Goal: Information Seeking & Learning: Learn about a topic

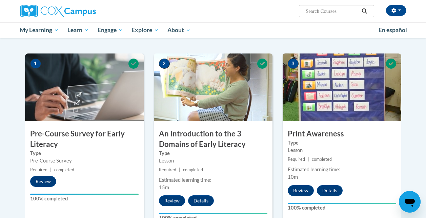
click at [404, 22] on div "[PERSON_NAME] ([GEOGRAPHIC_DATA]/New_York UTC-04:00) My Profile Inbox My Transc…" at bounding box center [213, 11] width 396 height 22
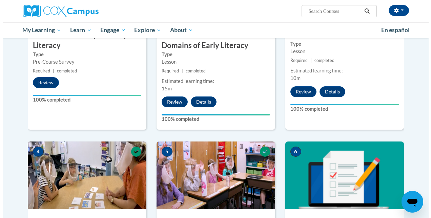
scroll to position [338, 0]
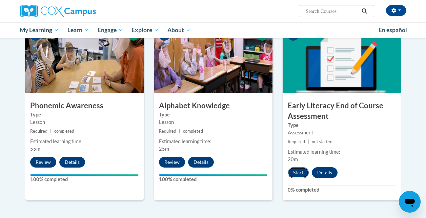
click at [296, 171] on button "Start" at bounding box center [298, 172] width 21 height 11
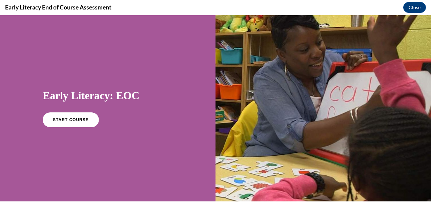
scroll to position [0, 0]
click at [69, 119] on span "START COURSE" at bounding box center [71, 120] width 38 height 5
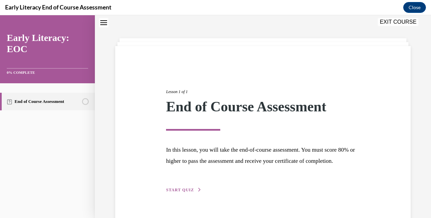
scroll to position [48, 0]
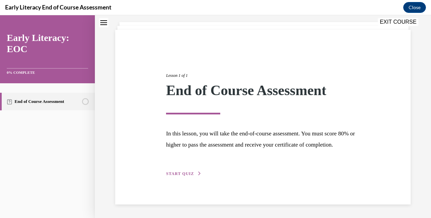
click at [181, 174] on span "START QUIZ" at bounding box center [180, 173] width 28 height 5
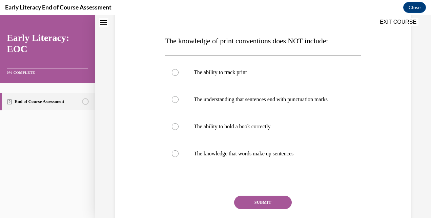
scroll to position [97, 0]
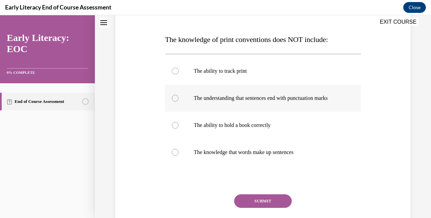
click at [174, 100] on div at bounding box center [175, 98] width 7 height 7
click at [263, 207] on button "SUBMIT" at bounding box center [263, 201] width 58 height 14
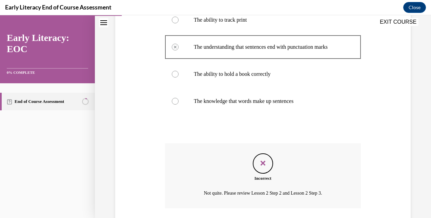
scroll to position [150, 0]
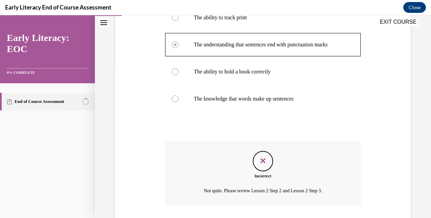
click at [266, 170] on div "Feedback" at bounding box center [263, 161] width 20 height 20
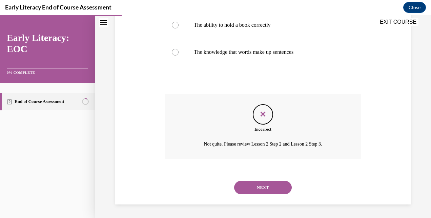
click at [259, 185] on button "NEXT" at bounding box center [263, 188] width 58 height 14
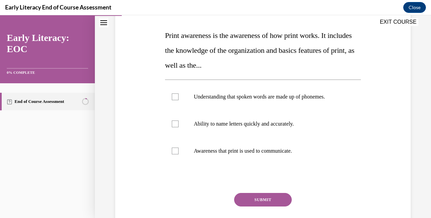
scroll to position [101, 0]
click at [295, 157] on div at bounding box center [263, 150] width 196 height 27
click at [265, 198] on button "SUBMIT" at bounding box center [263, 200] width 58 height 14
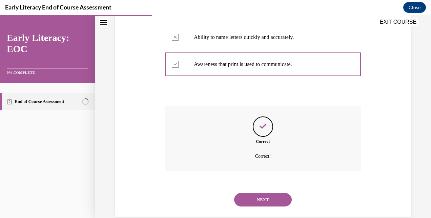
scroll to position [200, 0]
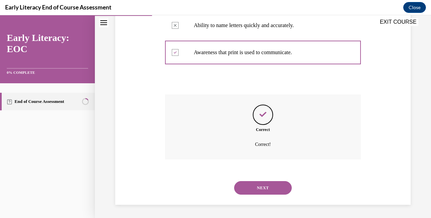
click at [261, 186] on button "NEXT" at bounding box center [263, 188] width 58 height 14
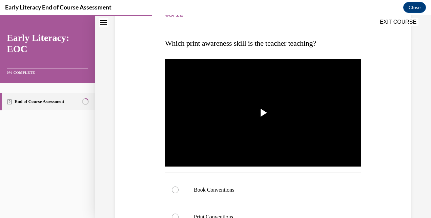
scroll to position [94, 0]
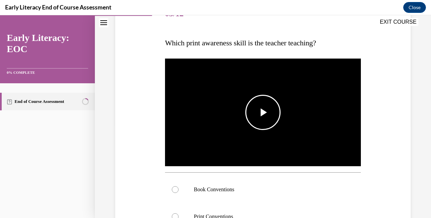
click at [263, 112] on span "Video player" at bounding box center [263, 112] width 0 height 0
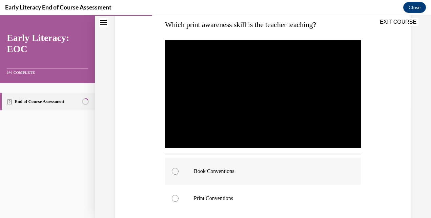
scroll to position [111, 0]
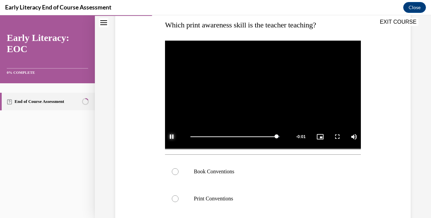
click at [172, 137] on span "Video player" at bounding box center [172, 137] width 14 height 0
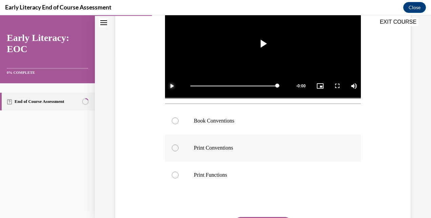
scroll to position [170, 0]
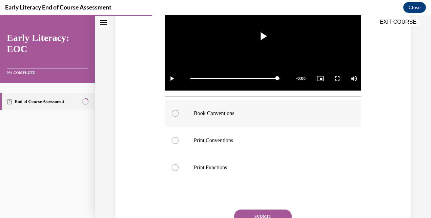
click at [202, 113] on p "Book Conventions" at bounding box center [269, 113] width 150 height 7
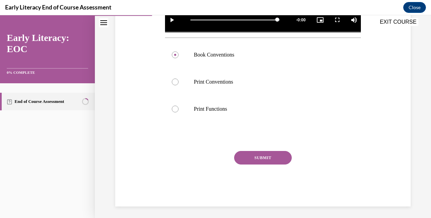
click at [263, 155] on button "SUBMIT" at bounding box center [263, 158] width 58 height 14
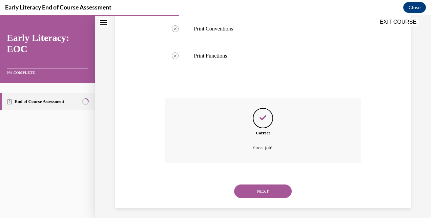
scroll to position [283, 0]
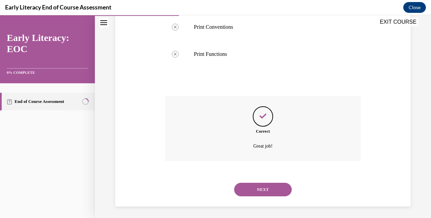
click at [262, 185] on button "NEXT" at bounding box center [263, 190] width 58 height 14
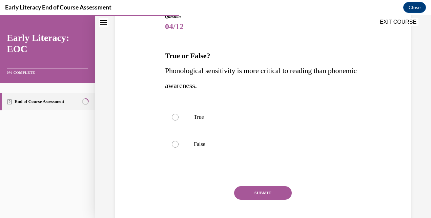
scroll to position [81, 0]
click at [200, 140] on div at bounding box center [263, 143] width 196 height 27
click at [260, 192] on button "SUBMIT" at bounding box center [263, 193] width 58 height 14
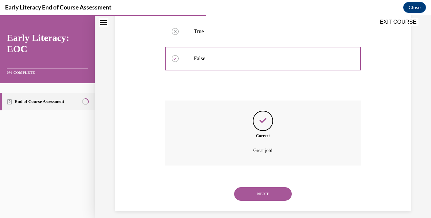
scroll to position [172, 0]
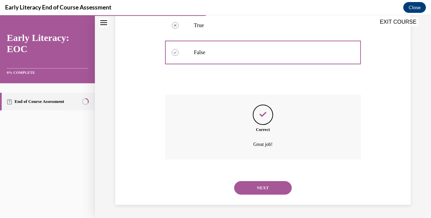
click at [260, 189] on button "NEXT" at bounding box center [263, 188] width 58 height 14
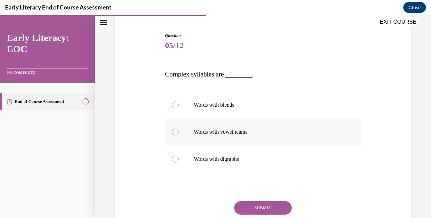
scroll to position [63, 0]
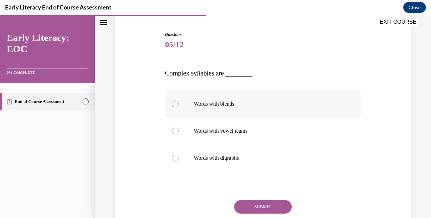
click at [208, 104] on p "Words with blends" at bounding box center [269, 104] width 150 height 7
click at [266, 205] on button "SUBMIT" at bounding box center [263, 207] width 58 height 14
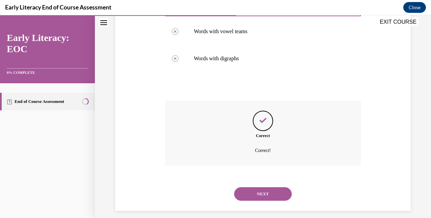
scroll to position [168, 0]
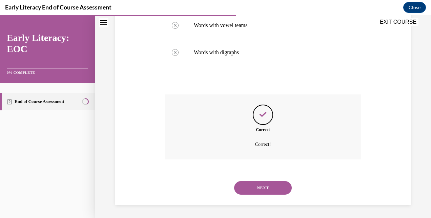
click at [261, 188] on button "NEXT" at bounding box center [263, 188] width 58 height 14
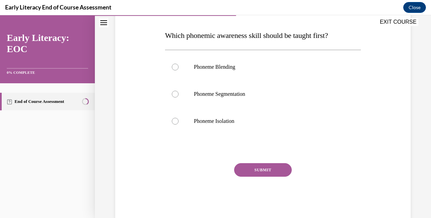
scroll to position [102, 0]
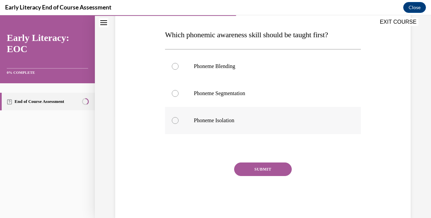
click at [205, 118] on p "Phoneme Isolation" at bounding box center [269, 120] width 150 height 7
click at [222, 100] on div at bounding box center [263, 93] width 196 height 27
click at [190, 117] on div at bounding box center [263, 120] width 196 height 27
click at [261, 169] on button "SUBMIT" at bounding box center [263, 170] width 58 height 14
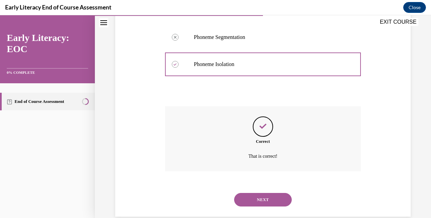
scroll to position [170, 0]
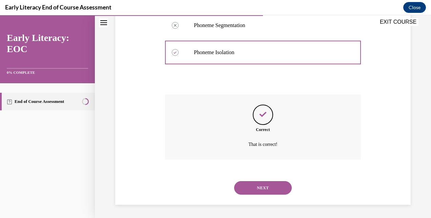
click at [261, 190] on button "NEXT" at bounding box center [263, 188] width 58 height 14
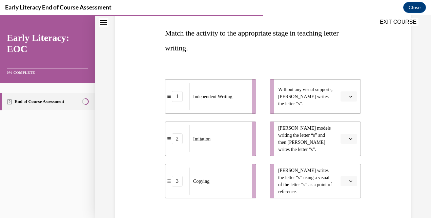
scroll to position [104, 0]
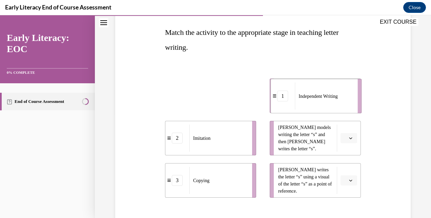
drag, startPoint x: 225, startPoint y: 103, endPoint x: 329, endPoint y: 103, distance: 104.0
click at [329, 103] on div "Independent Writing" at bounding box center [324, 96] width 58 height 27
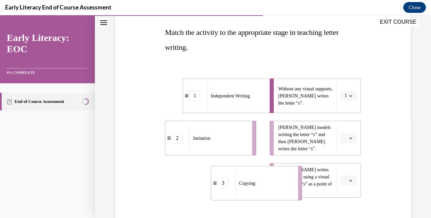
drag, startPoint x: 234, startPoint y: 182, endPoint x: 280, endPoint y: 184, distance: 45.1
click at [280, 184] on div "Copying" at bounding box center [264, 183] width 58 height 27
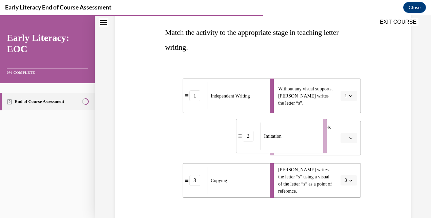
drag, startPoint x: 237, startPoint y: 141, endPoint x: 306, endPoint y: 139, distance: 69.5
click at [306, 139] on div "Imitation" at bounding box center [289, 136] width 58 height 27
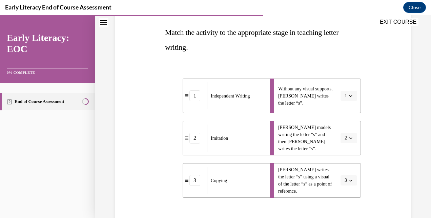
scroll to position [181, 0]
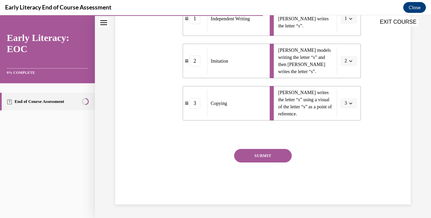
click at [267, 156] on button "SUBMIT" at bounding box center [263, 156] width 58 height 14
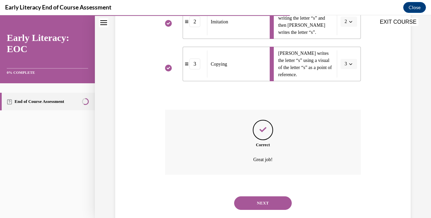
scroll to position [236, 0]
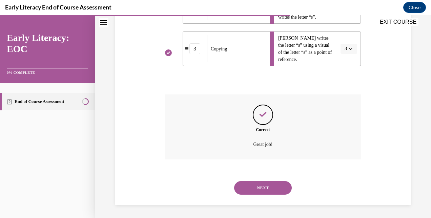
click at [261, 187] on button "NEXT" at bounding box center [263, 188] width 58 height 14
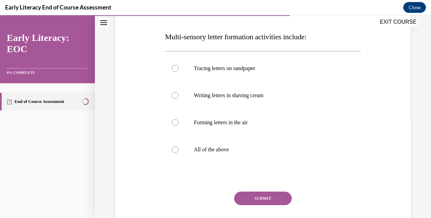
scroll to position [98, 0]
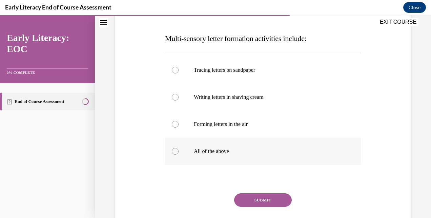
click at [210, 155] on div at bounding box center [263, 151] width 196 height 27
click at [265, 199] on button "SUBMIT" at bounding box center [263, 200] width 58 height 14
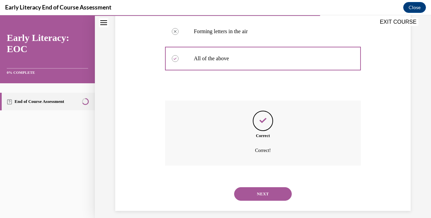
scroll to position [197, 0]
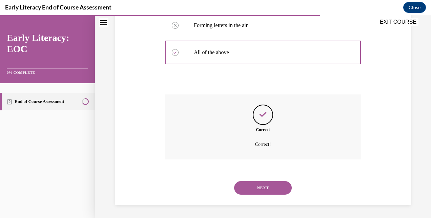
click at [262, 189] on button "NEXT" at bounding box center [263, 188] width 58 height 14
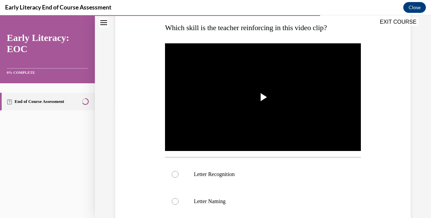
scroll to position [109, 0]
click at [263, 97] on span "Video player" at bounding box center [263, 97] width 0 height 0
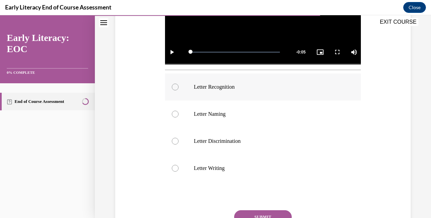
scroll to position [201, 0]
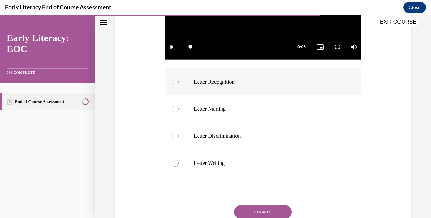
click at [215, 83] on p "Letter Recognition" at bounding box center [269, 82] width 150 height 7
click at [262, 211] on button "SUBMIT" at bounding box center [263, 212] width 58 height 14
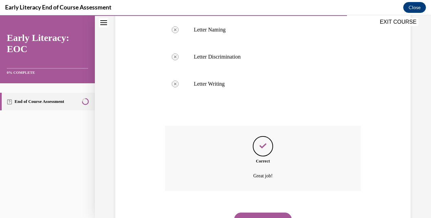
scroll to position [310, 0]
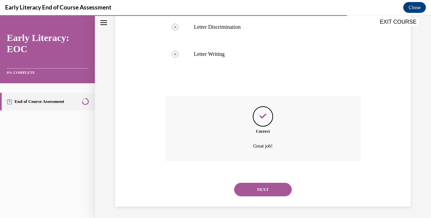
click at [263, 186] on button "NEXT" at bounding box center [263, 190] width 58 height 14
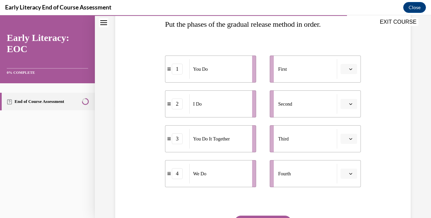
scroll to position [114, 0]
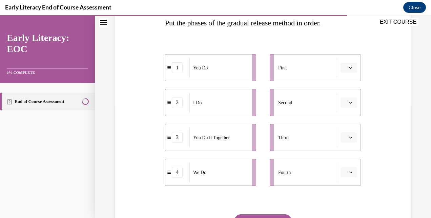
click at [349, 66] on icon "button" at bounding box center [350, 67] width 3 height 3
click at [349, 66] on icon "button" at bounding box center [350, 68] width 3 height 4
drag, startPoint x: 212, startPoint y: 103, endPoint x: 315, endPoint y: 63, distance: 110.2
click at [315, 63] on div "I Do" at bounding box center [321, 64] width 58 height 20
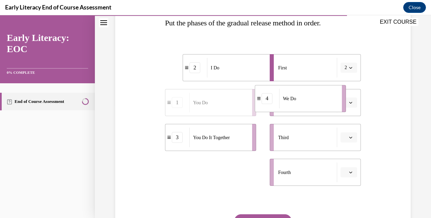
drag, startPoint x: 216, startPoint y: 175, endPoint x: 305, endPoint y: 103, distance: 114.2
click at [305, 103] on div "We Do" at bounding box center [308, 99] width 58 height 20
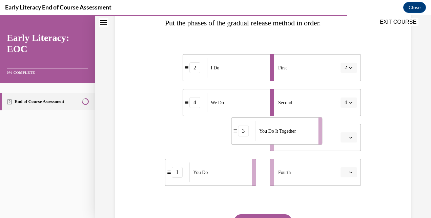
drag, startPoint x: 221, startPoint y: 139, endPoint x: 288, endPoint y: 132, distance: 67.4
click at [288, 132] on span "You Do It Together" at bounding box center [277, 131] width 37 height 7
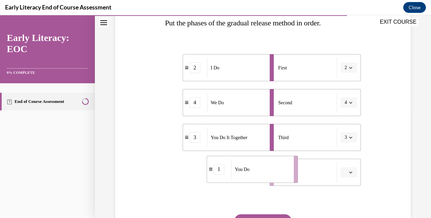
drag, startPoint x: 230, startPoint y: 170, endPoint x: 280, endPoint y: 169, distance: 49.5
click at [280, 169] on div "You Do" at bounding box center [260, 170] width 58 height 20
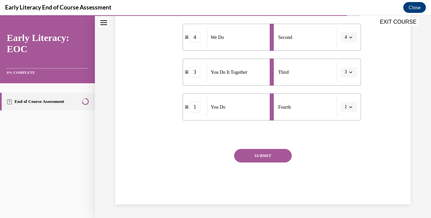
click at [264, 156] on button "SUBMIT" at bounding box center [263, 156] width 58 height 14
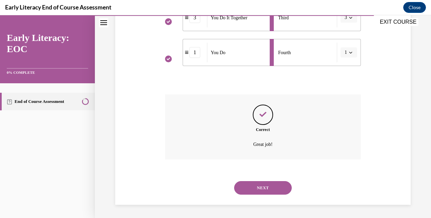
scroll to position [233, 0]
click at [258, 189] on button "NEXT" at bounding box center [263, 188] width 58 height 14
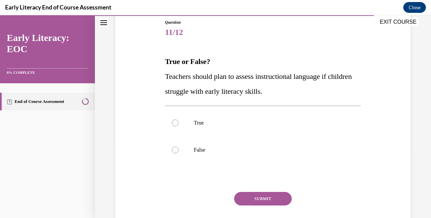
scroll to position [76, 0]
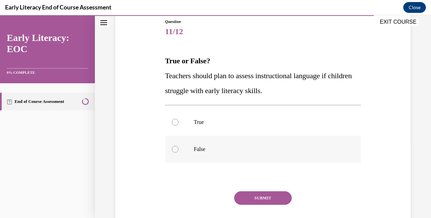
click at [196, 148] on p "False" at bounding box center [269, 149] width 150 height 7
click at [266, 199] on button "SUBMIT" at bounding box center [263, 198] width 58 height 14
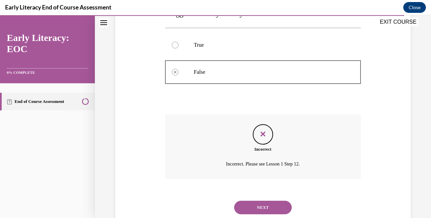
scroll to position [158, 0]
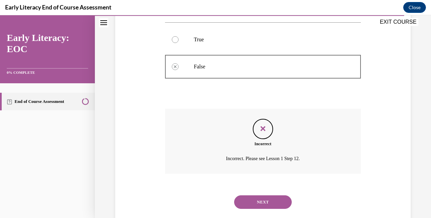
click at [259, 201] on button "NEXT" at bounding box center [263, 202] width 58 height 14
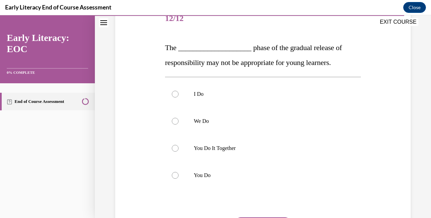
scroll to position [89, 0]
click at [194, 177] on p "You Do" at bounding box center [269, 175] width 150 height 7
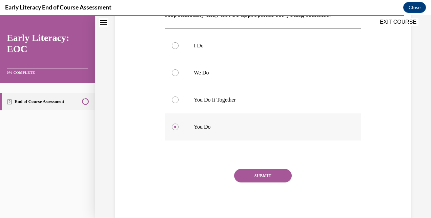
scroll to position [139, 0]
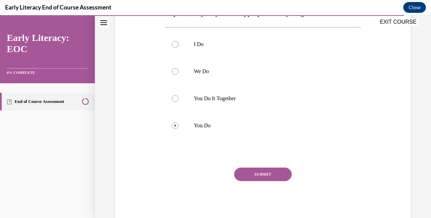
click at [261, 176] on button "SUBMIT" at bounding box center [263, 175] width 58 height 14
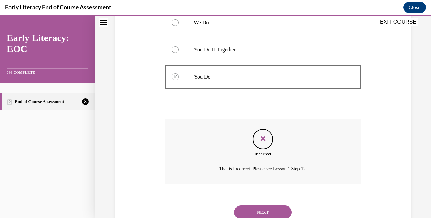
scroll to position [191, 0]
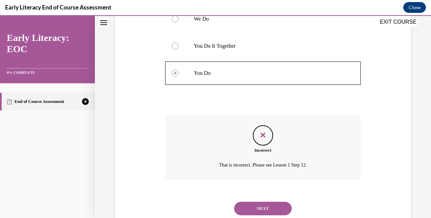
click at [261, 210] on button "NEXT" at bounding box center [263, 209] width 58 height 14
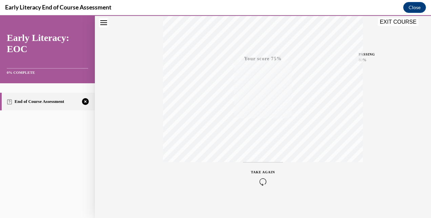
scroll to position [144, 0]
click at [259, 174] on icon "button" at bounding box center [263, 176] width 24 height 7
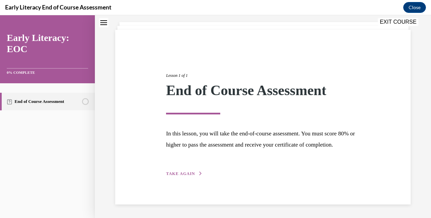
click at [187, 173] on span "TAKE AGAIN" at bounding box center [180, 173] width 29 height 5
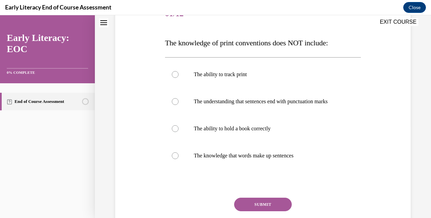
scroll to position [94, 0]
click at [236, 167] on div at bounding box center [263, 155] width 196 height 27
click at [266, 211] on button "SUBMIT" at bounding box center [263, 205] width 58 height 14
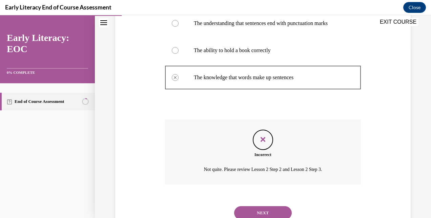
scroll to position [204, 0]
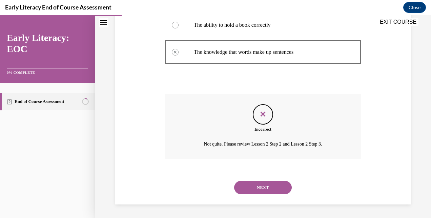
click at [260, 186] on button "NEXT" at bounding box center [263, 188] width 58 height 14
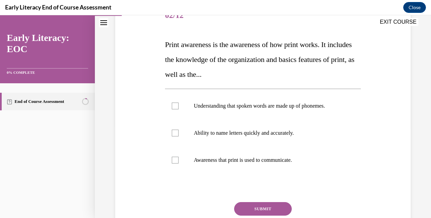
scroll to position [95, 0]
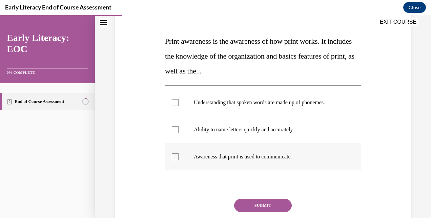
click at [281, 158] on p "Awareness that print is used to communicate." at bounding box center [269, 156] width 150 height 7
click at [264, 205] on button "SUBMIT" at bounding box center [263, 206] width 58 height 14
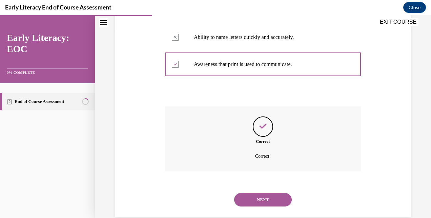
scroll to position [200, 0]
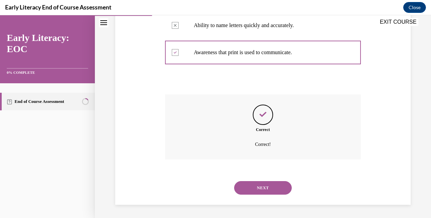
click at [262, 188] on button "NEXT" at bounding box center [263, 188] width 58 height 14
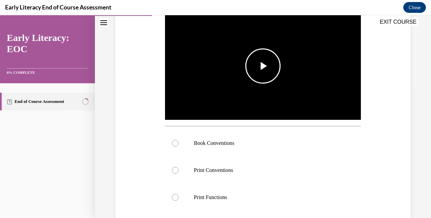
click at [263, 66] on span "Video player" at bounding box center [263, 66] width 0 height 0
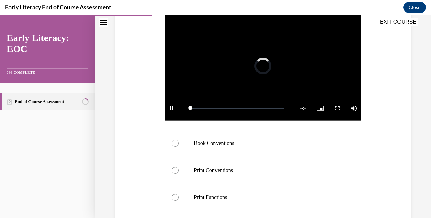
scroll to position [136, 0]
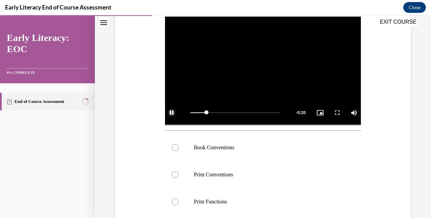
click at [171, 113] on span "Video player" at bounding box center [172, 113] width 14 height 0
click at [214, 149] on p "Book Conventions" at bounding box center [269, 147] width 150 height 7
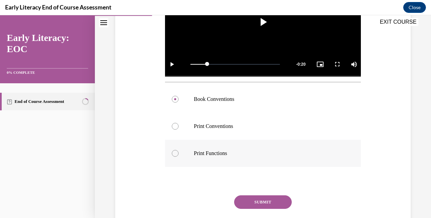
scroll to position [209, 0]
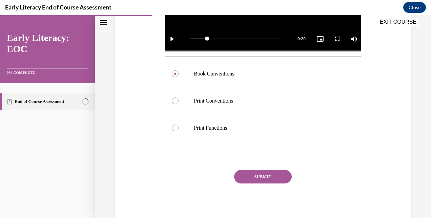
click at [259, 173] on button "SUBMIT" at bounding box center [263, 177] width 58 height 14
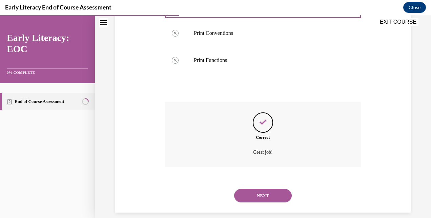
scroll to position [283, 0]
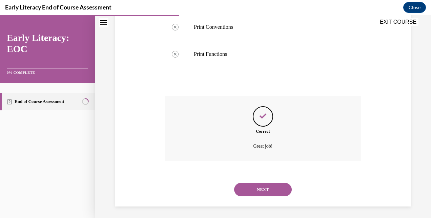
click at [261, 187] on button "NEXT" at bounding box center [263, 190] width 58 height 14
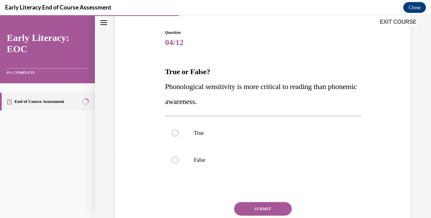
scroll to position [79, 0]
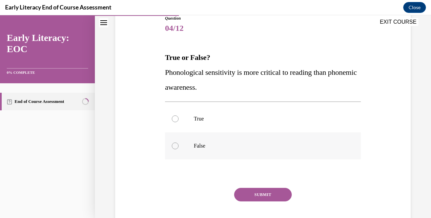
click at [206, 147] on p "False" at bounding box center [269, 146] width 150 height 7
click at [259, 194] on button "SUBMIT" at bounding box center [263, 195] width 58 height 14
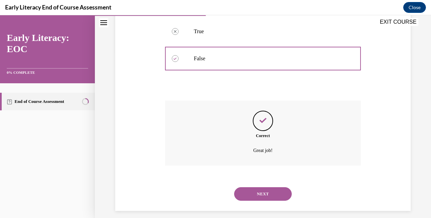
scroll to position [172, 0]
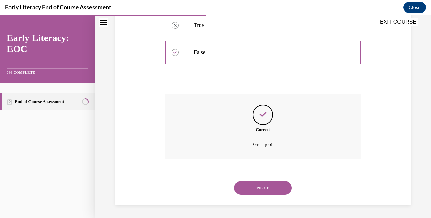
click at [262, 186] on button "NEXT" at bounding box center [263, 188] width 58 height 14
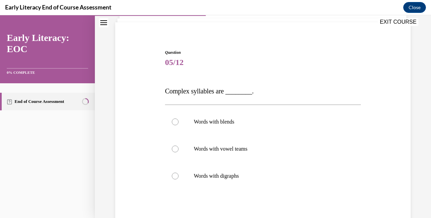
scroll to position [50, 0]
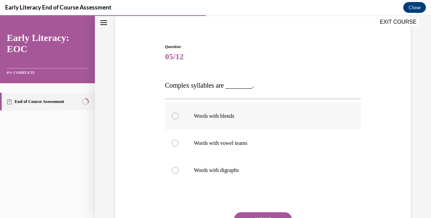
click at [213, 120] on div at bounding box center [263, 116] width 196 height 27
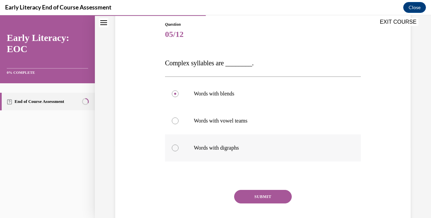
scroll to position [75, 0]
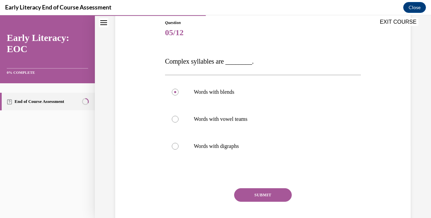
click at [261, 195] on button "SUBMIT" at bounding box center [263, 195] width 58 height 14
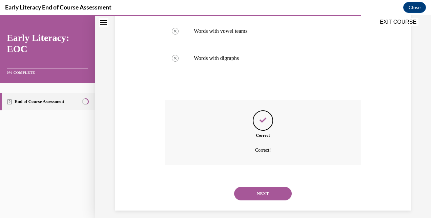
scroll to position [168, 0]
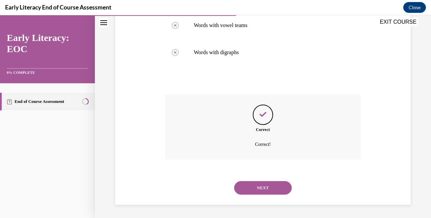
click at [263, 189] on button "NEXT" at bounding box center [263, 188] width 58 height 14
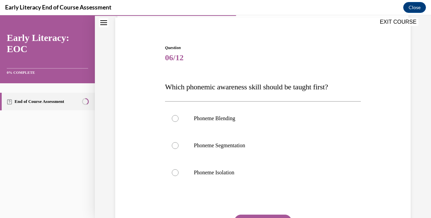
scroll to position [50, 0]
click at [213, 177] on div at bounding box center [263, 172] width 196 height 27
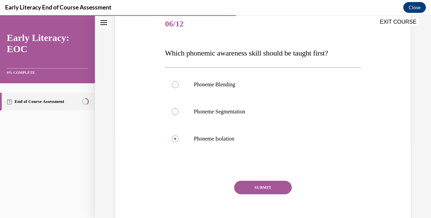
click at [262, 188] on button "SUBMIT" at bounding box center [263, 188] width 58 height 14
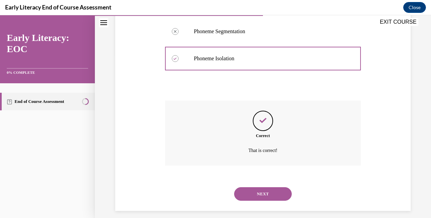
scroll to position [170, 0]
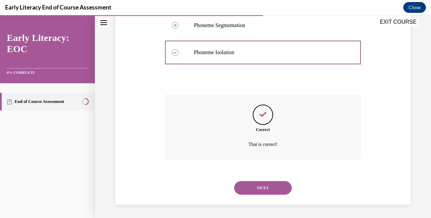
click at [262, 188] on button "NEXT" at bounding box center [263, 188] width 58 height 14
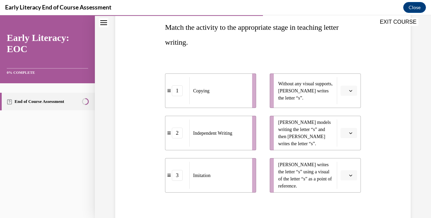
scroll to position [108, 0]
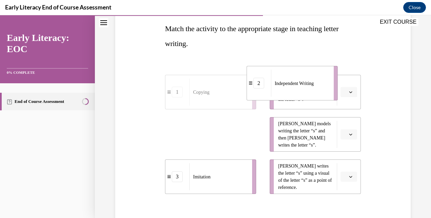
drag, startPoint x: 238, startPoint y: 145, endPoint x: 320, endPoint y: 94, distance: 96.4
click at [320, 94] on div "Independent Writing" at bounding box center [300, 83] width 58 height 27
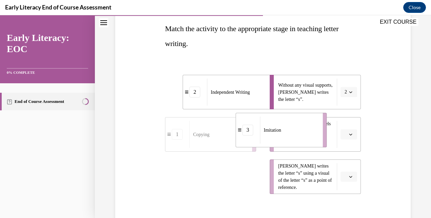
drag, startPoint x: 226, startPoint y: 177, endPoint x: 296, endPoint y: 130, distance: 84.5
click at [296, 130] on div "Imitation" at bounding box center [289, 130] width 58 height 27
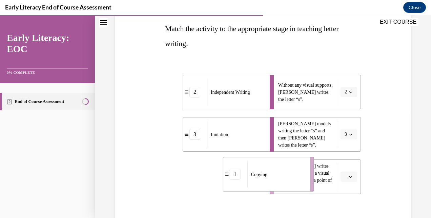
drag, startPoint x: 230, startPoint y: 181, endPoint x: 288, endPoint y: 178, distance: 58.0
click at [288, 178] on div "Copying" at bounding box center [276, 174] width 58 height 27
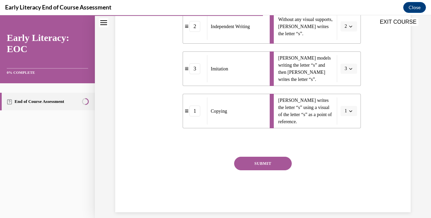
scroll to position [174, 0]
click at [259, 164] on button "SUBMIT" at bounding box center [263, 164] width 58 height 14
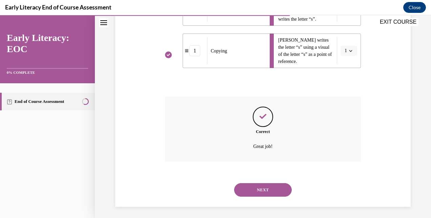
scroll to position [236, 0]
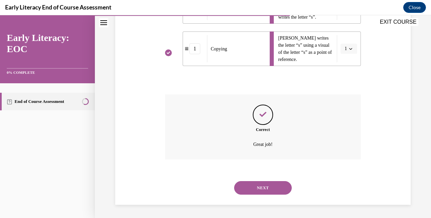
click at [261, 187] on button "NEXT" at bounding box center [263, 188] width 58 height 14
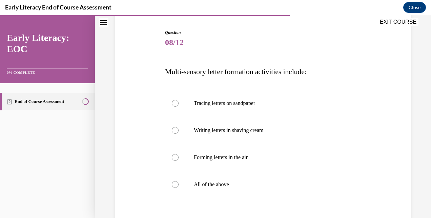
scroll to position [66, 0]
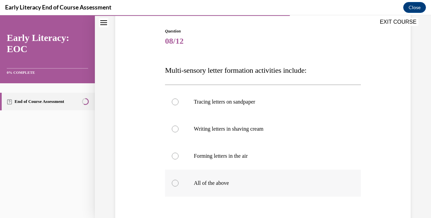
click at [209, 181] on p "All of the above" at bounding box center [269, 183] width 150 height 7
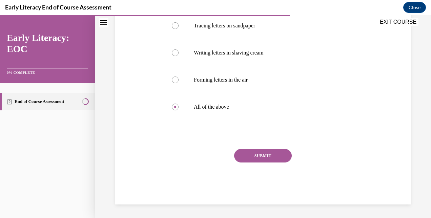
click at [262, 158] on button "SUBMIT" at bounding box center [263, 156] width 58 height 14
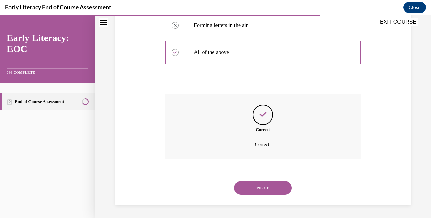
scroll to position [197, 0]
click at [268, 185] on button "NEXT" at bounding box center [263, 188] width 58 height 14
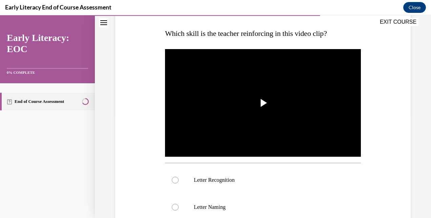
scroll to position [103, 0]
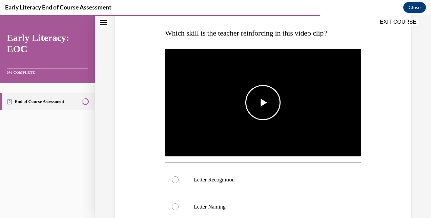
click at [263, 103] on span "Video player" at bounding box center [263, 103] width 0 height 0
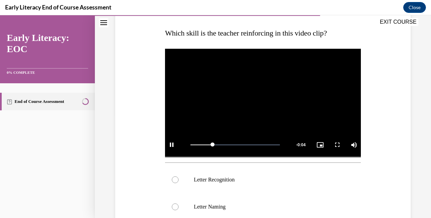
click at [373, 174] on div "Question 09/12 Which skill is the teacher reinforcing in this video clip? Video…" at bounding box center [263, 165] width 299 height 388
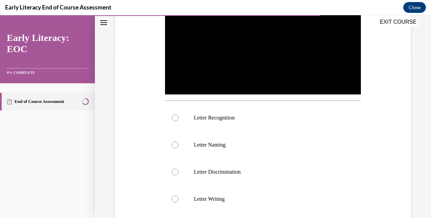
scroll to position [190, 0]
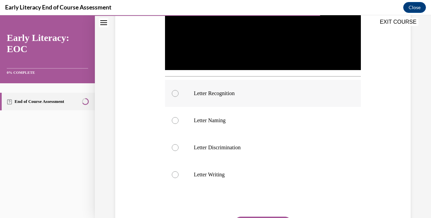
click at [211, 92] on p "Letter Recognition" at bounding box center [269, 93] width 150 height 7
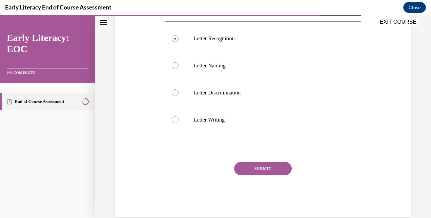
scroll to position [245, 0]
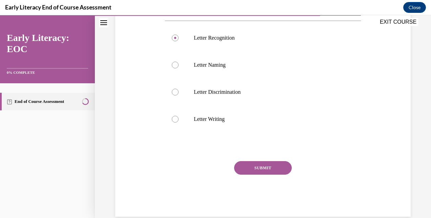
click at [259, 168] on button "SUBMIT" at bounding box center [263, 168] width 58 height 14
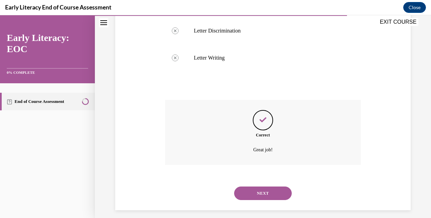
scroll to position [310, 0]
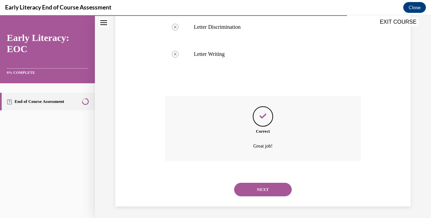
click at [267, 188] on button "NEXT" at bounding box center [263, 190] width 58 height 14
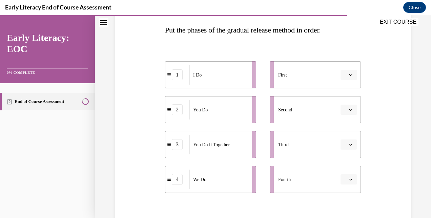
scroll to position [107, 0]
drag, startPoint x: 236, startPoint y: 77, endPoint x: 285, endPoint y: 76, distance: 49.5
click at [285, 76] on div "I Do" at bounding box center [268, 74] width 58 height 20
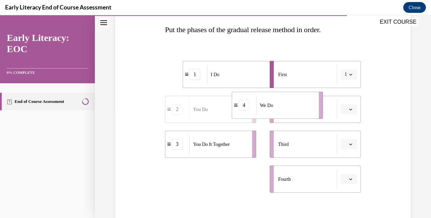
drag, startPoint x: 235, startPoint y: 177, endPoint x: 302, endPoint y: 103, distance: 99.5
click at [302, 103] on div "We Do" at bounding box center [285, 106] width 58 height 20
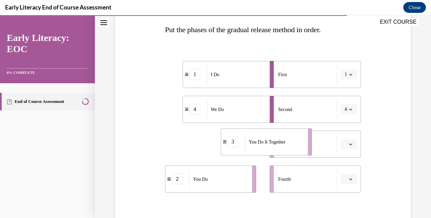
drag, startPoint x: 235, startPoint y: 147, endPoint x: 288, endPoint y: 145, distance: 52.5
click at [288, 145] on div "You Do It Together" at bounding box center [274, 142] width 58 height 20
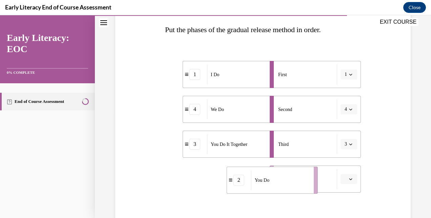
drag, startPoint x: 227, startPoint y: 180, endPoint x: 288, endPoint y: 182, distance: 61.7
click at [288, 182] on div "You Do" at bounding box center [280, 180] width 58 height 20
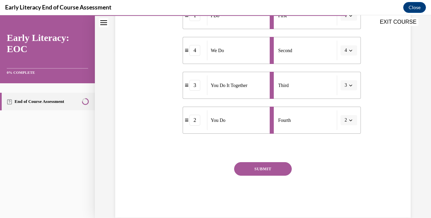
scroll to position [169, 0]
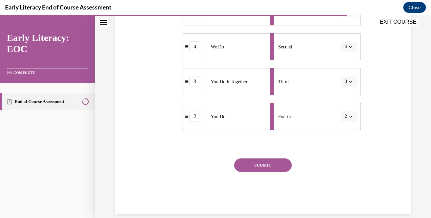
click at [262, 166] on button "SUBMIT" at bounding box center [263, 166] width 58 height 14
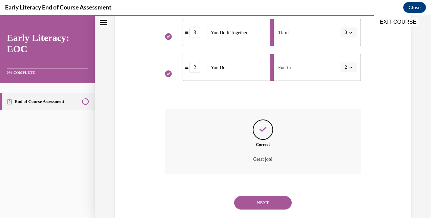
scroll to position [233, 0]
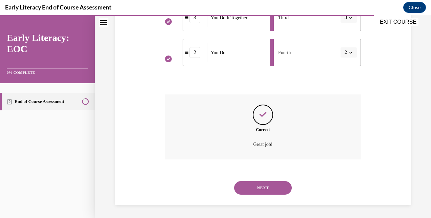
click at [262, 189] on button "NEXT" at bounding box center [263, 188] width 58 height 14
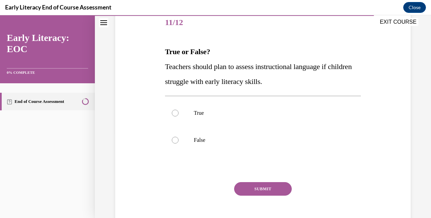
scroll to position [85, 0]
click at [187, 117] on div at bounding box center [263, 112] width 196 height 27
click at [256, 191] on button "SUBMIT" at bounding box center [263, 189] width 58 height 14
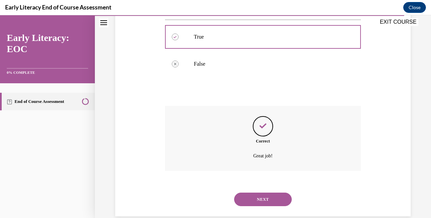
scroll to position [172, 0]
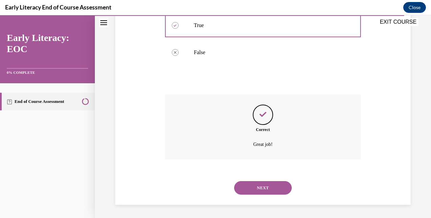
click at [256, 191] on button "NEXT" at bounding box center [263, 188] width 58 height 14
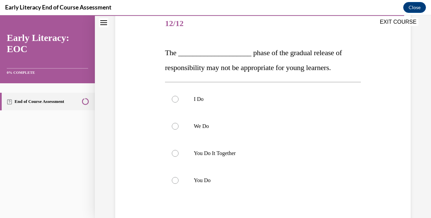
scroll to position [83, 0]
click at [176, 156] on div at bounding box center [175, 153] width 7 height 7
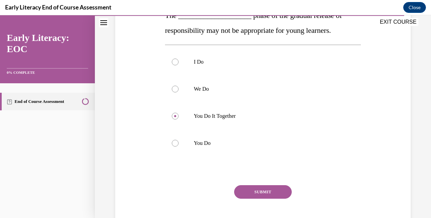
scroll to position [122, 0]
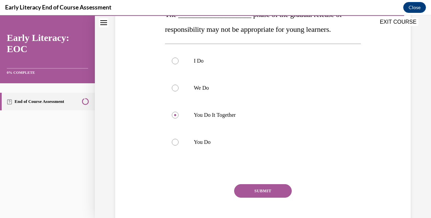
click at [260, 190] on button "SUBMIT" at bounding box center [263, 191] width 58 height 14
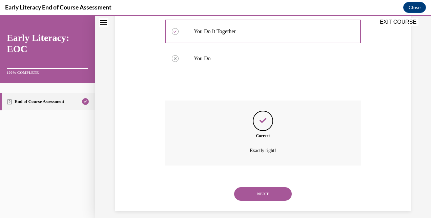
scroll to position [212, 0]
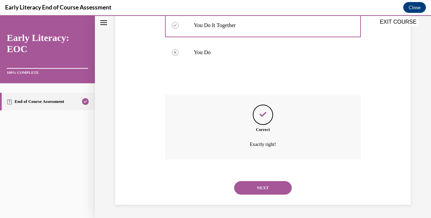
click at [262, 190] on button "NEXT" at bounding box center [263, 188] width 58 height 14
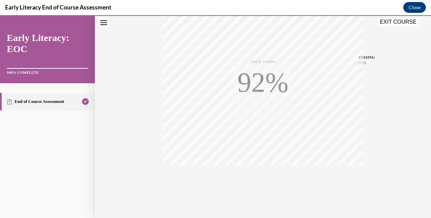
scroll to position [144, 0]
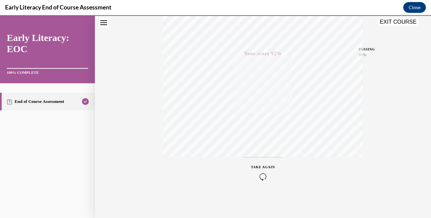
click at [410, 23] on button "EXIT COURSE" at bounding box center [398, 22] width 41 height 8
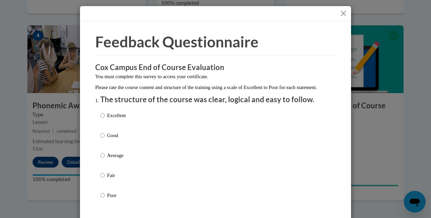
click at [115, 119] on p "Excellent" at bounding box center [116, 115] width 19 height 7
click at [105, 119] on input "Excellent" at bounding box center [102, 115] width 4 height 7
radio input "true"
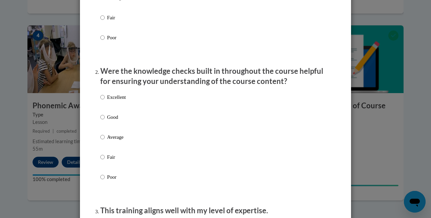
scroll to position [158, 0]
click at [116, 101] on p "Excellent" at bounding box center [116, 96] width 19 height 7
click at [105, 101] on input "Excellent" at bounding box center [102, 96] width 4 height 7
radio input "true"
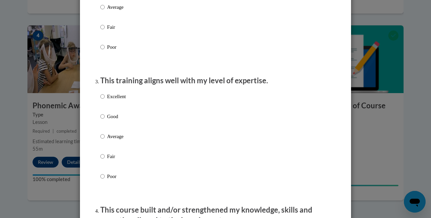
click at [116, 100] on p "Excellent" at bounding box center [116, 96] width 19 height 7
click at [105, 100] on input "Excellent" at bounding box center [102, 96] width 4 height 7
radio input "true"
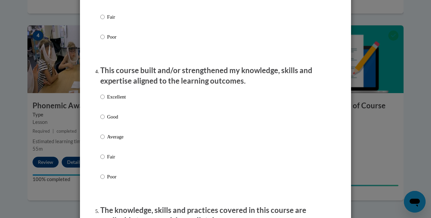
click at [116, 101] on p "Excellent" at bounding box center [116, 96] width 19 height 7
click at [105, 101] on input "Excellent" at bounding box center [102, 96] width 4 height 7
radio input "true"
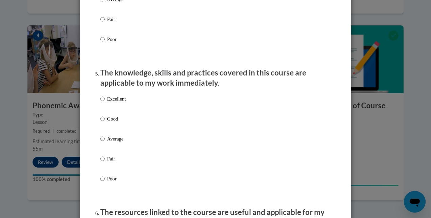
click at [116, 103] on p "Excellent" at bounding box center [116, 98] width 19 height 7
click at [105, 103] on input "Excellent" at bounding box center [102, 98] width 4 height 7
radio input "true"
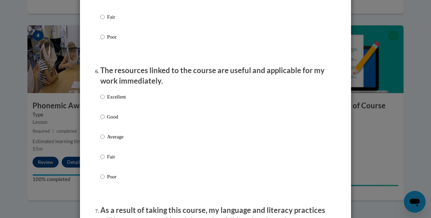
click at [116, 101] on p "Excellent" at bounding box center [116, 96] width 19 height 7
click at [105, 101] on input "Excellent" at bounding box center [102, 96] width 4 height 7
radio input "true"
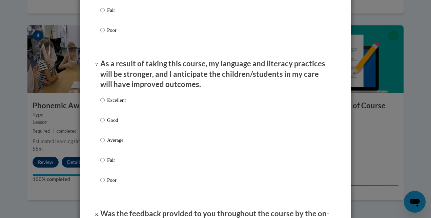
click at [116, 104] on p "Excellent" at bounding box center [116, 100] width 19 height 7
click at [105, 104] on input "Excellent" at bounding box center [102, 100] width 4 height 7
radio input "true"
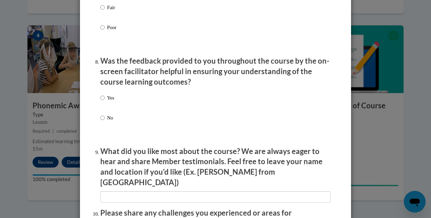
scroll to position [1008, 0]
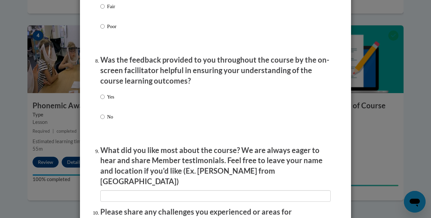
click at [116, 104] on div "Yes No" at bounding box center [215, 115] width 230 height 50
click at [107, 100] on p "Yes" at bounding box center [110, 96] width 7 height 7
click at [105, 100] on input "Yes" at bounding box center [102, 96] width 4 height 7
radio input "true"
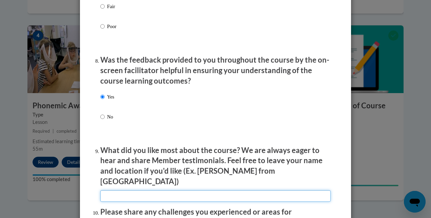
click at [127, 190] on input "textbox" at bounding box center [215, 196] width 230 height 12
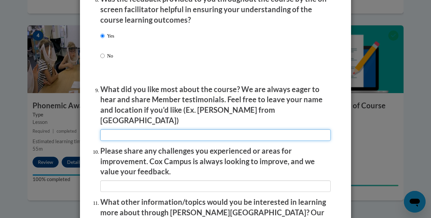
scroll to position [1070, 0]
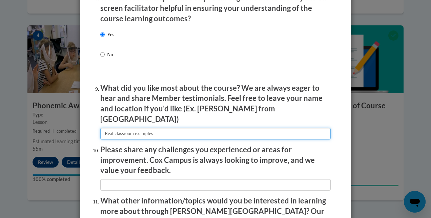
type input "Real classroom examples"
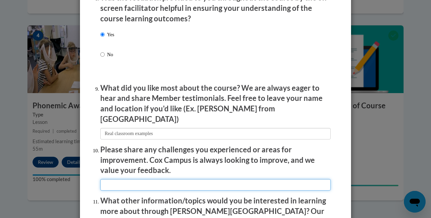
click at [166, 180] on input "textbox" at bounding box center [215, 185] width 230 height 12
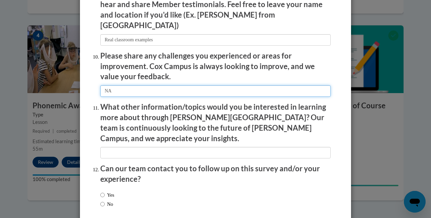
scroll to position [1191, 0]
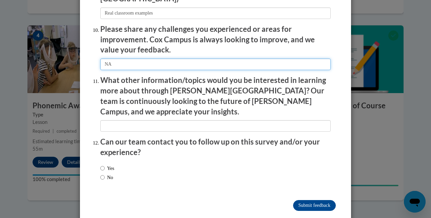
type input "NA"
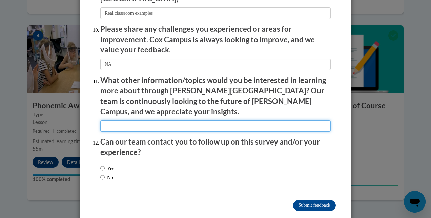
click at [146, 120] on input "textbox" at bounding box center [215, 126] width 230 height 12
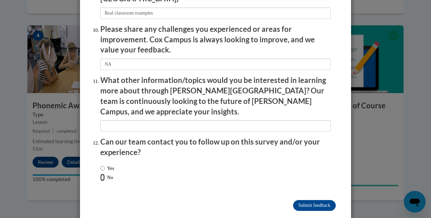
click at [100, 174] on input "No" at bounding box center [102, 177] width 4 height 7
radio input "true"
click at [311, 200] on input "Submit feedback" at bounding box center [314, 205] width 43 height 11
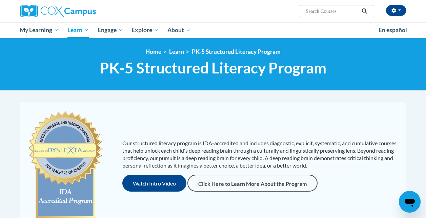
click at [82, 74] on h1 "PK-5 Structured Literacy Program PK-5 Structured Literacy Program" at bounding box center [213, 68] width 386 height 18
